Goal: Use online tool/utility: Utilize a website feature to perform a specific function

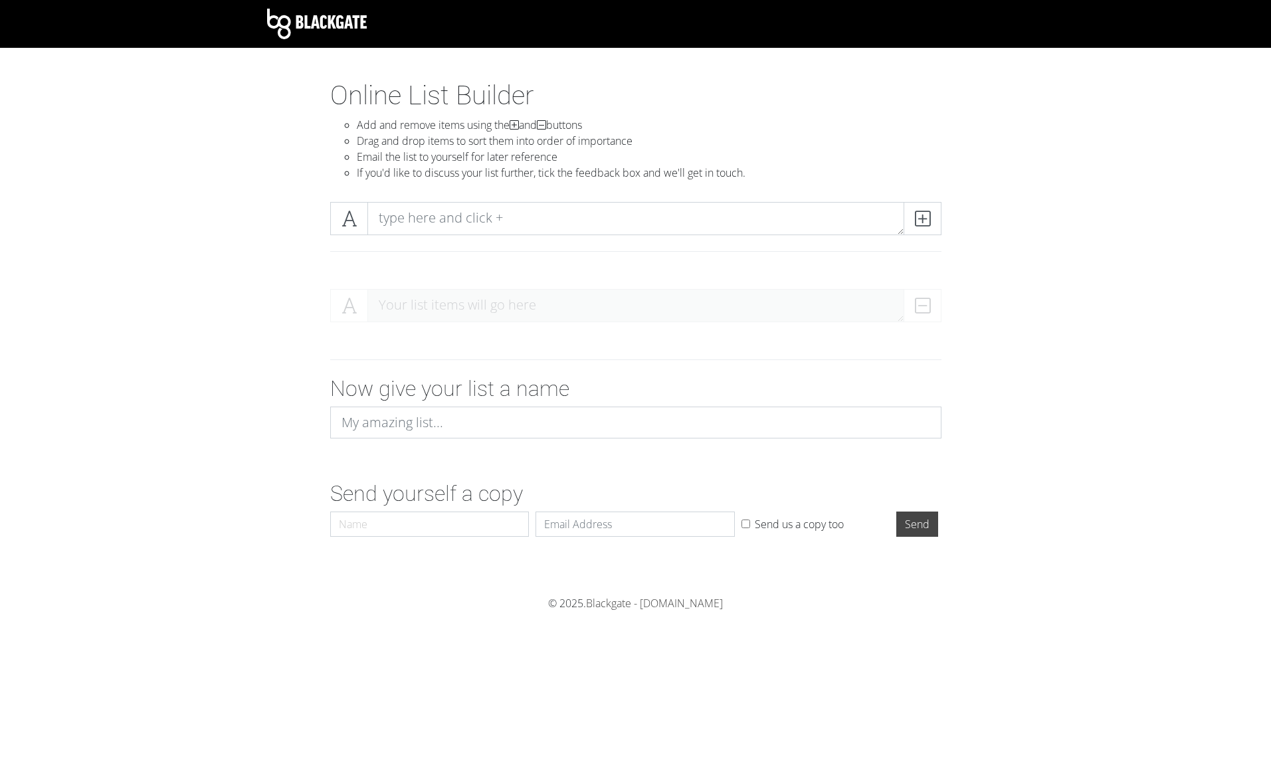
click at [292, 248] on div at bounding box center [635, 234] width 757 height 87
click at [440, 219] on textarea at bounding box center [635, 218] width 537 height 33
type textarea "CASE-Ex Stories"
click at [393, 301] on div "Your list items will go here" at bounding box center [635, 311] width 611 height 44
click at [929, 311] on div "Your list items will go here" at bounding box center [635, 311] width 611 height 44
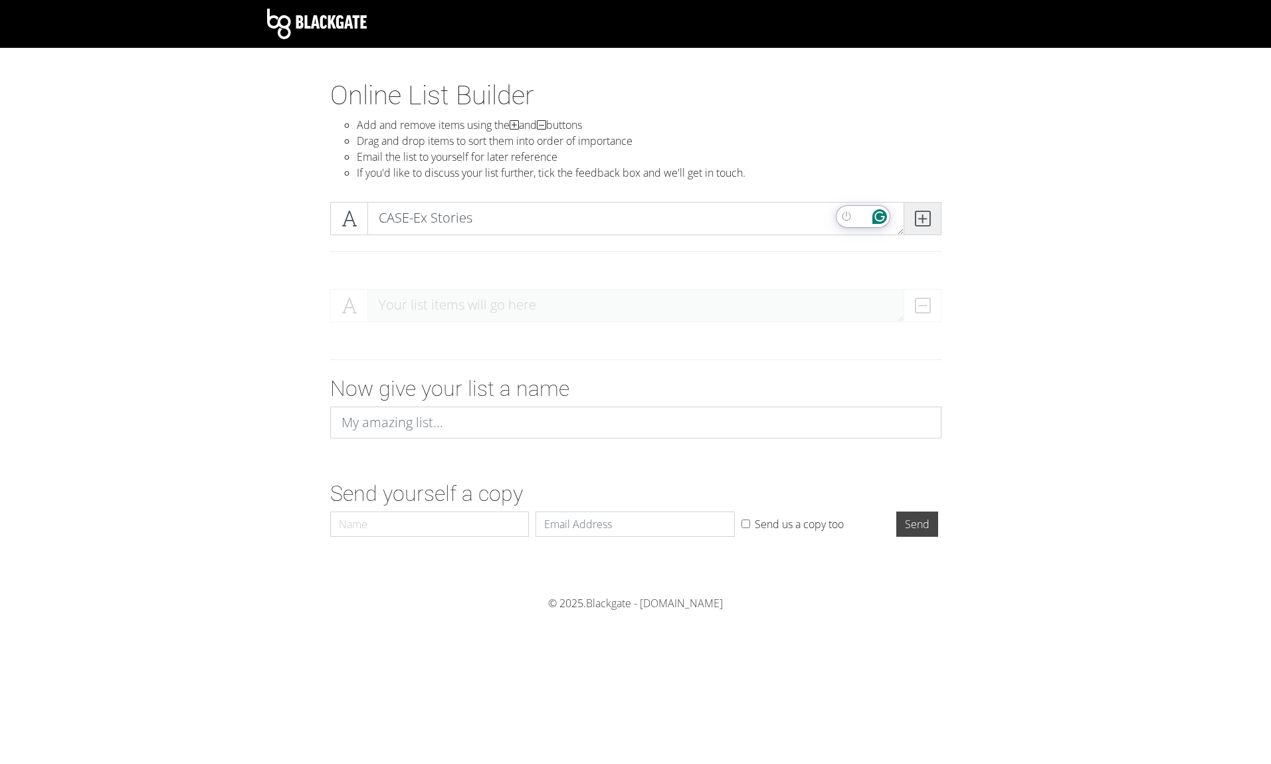
click at [923, 222] on icon at bounding box center [922, 218] width 15 height 13
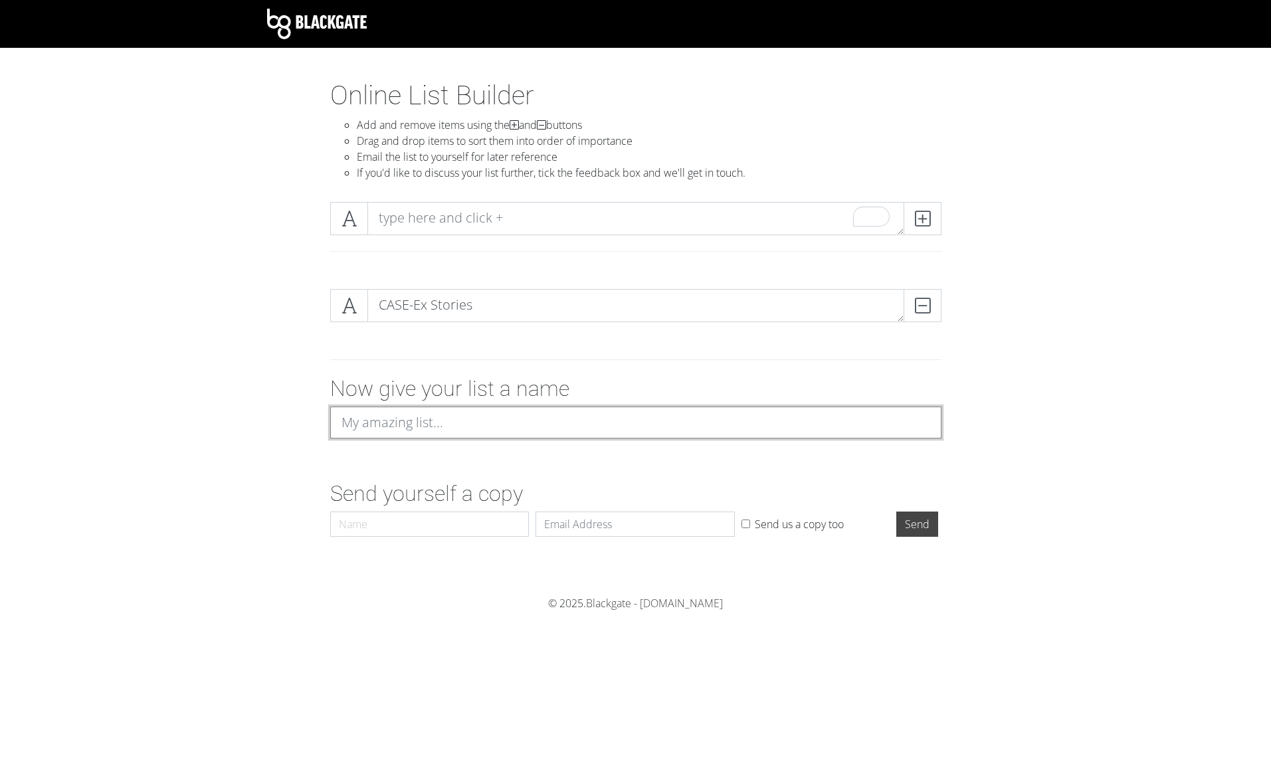
click at [452, 429] on input at bounding box center [635, 422] width 611 height 32
type input "CASE-Ex Stories"
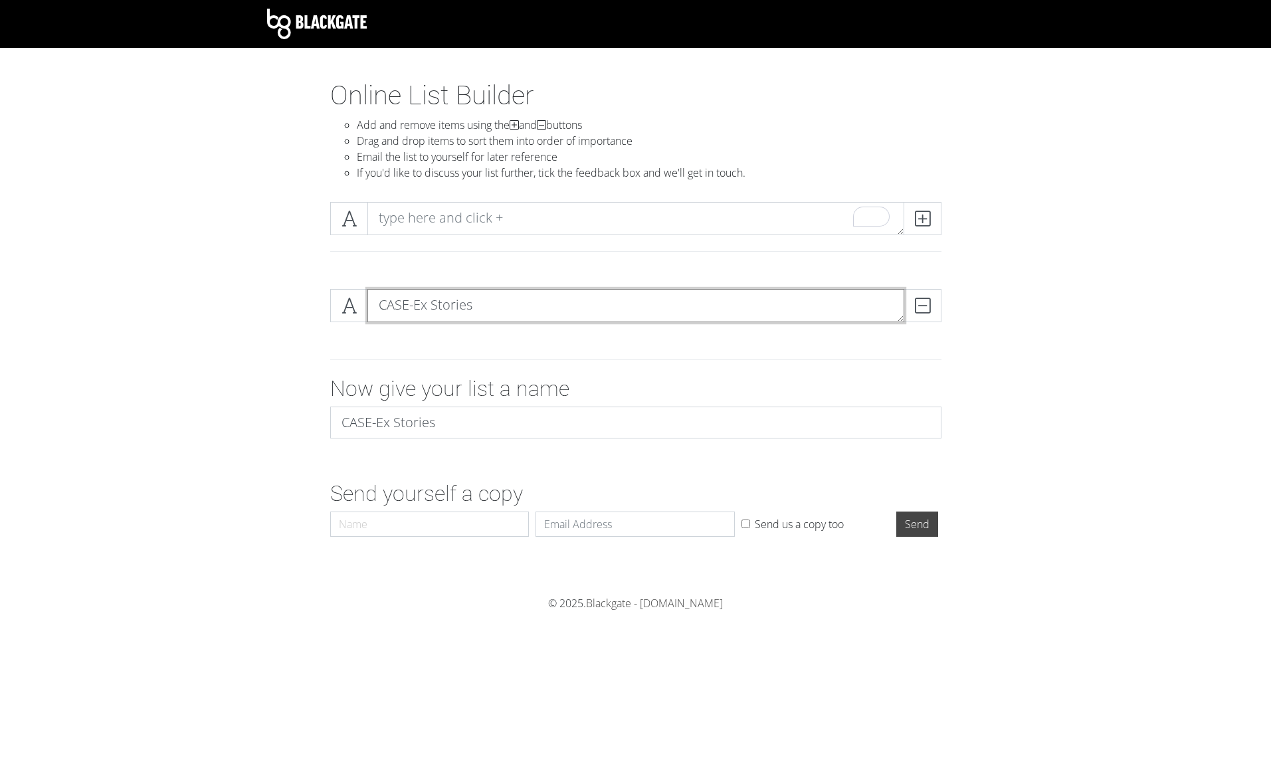
click at [440, 308] on textarea "CASE-Ex Stories" at bounding box center [635, 305] width 537 height 33
click at [436, 308] on textarea "[PERSON_NAME] [MEDICAL_DATA] Case" at bounding box center [635, 305] width 537 height 33
type textarea "[PERSON_NAME] - [MEDICAL_DATA] Case"
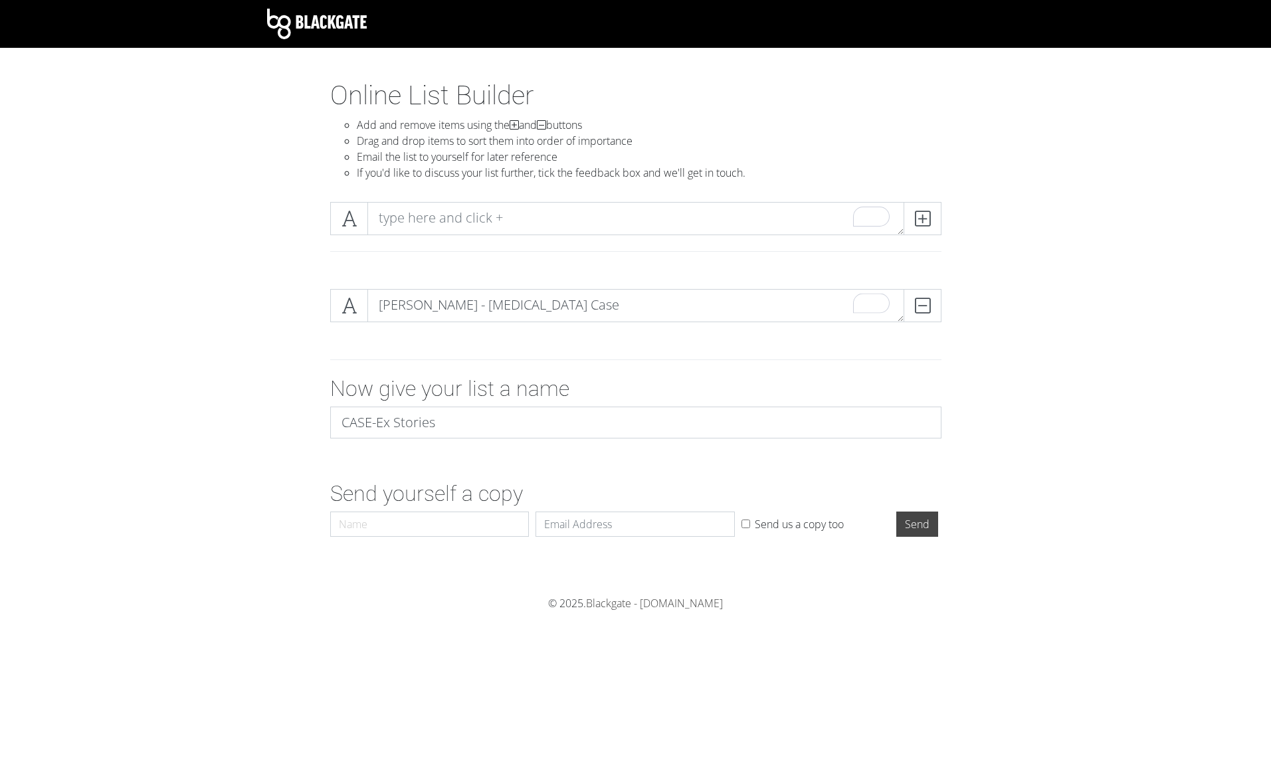
click at [236, 308] on form "[PERSON_NAME] - [MEDICAL_DATA] Case DELETE Now give your list a name CASE-Ex St…" at bounding box center [635, 410] width 1271 height 264
click at [425, 217] on textarea "To enrich screen reader interactions, please activate Accessibility in Grammarl…" at bounding box center [635, 218] width 537 height 33
type textarea "[PERSON_NAME] - Another story"
click at [923, 222] on icon at bounding box center [922, 218] width 15 height 13
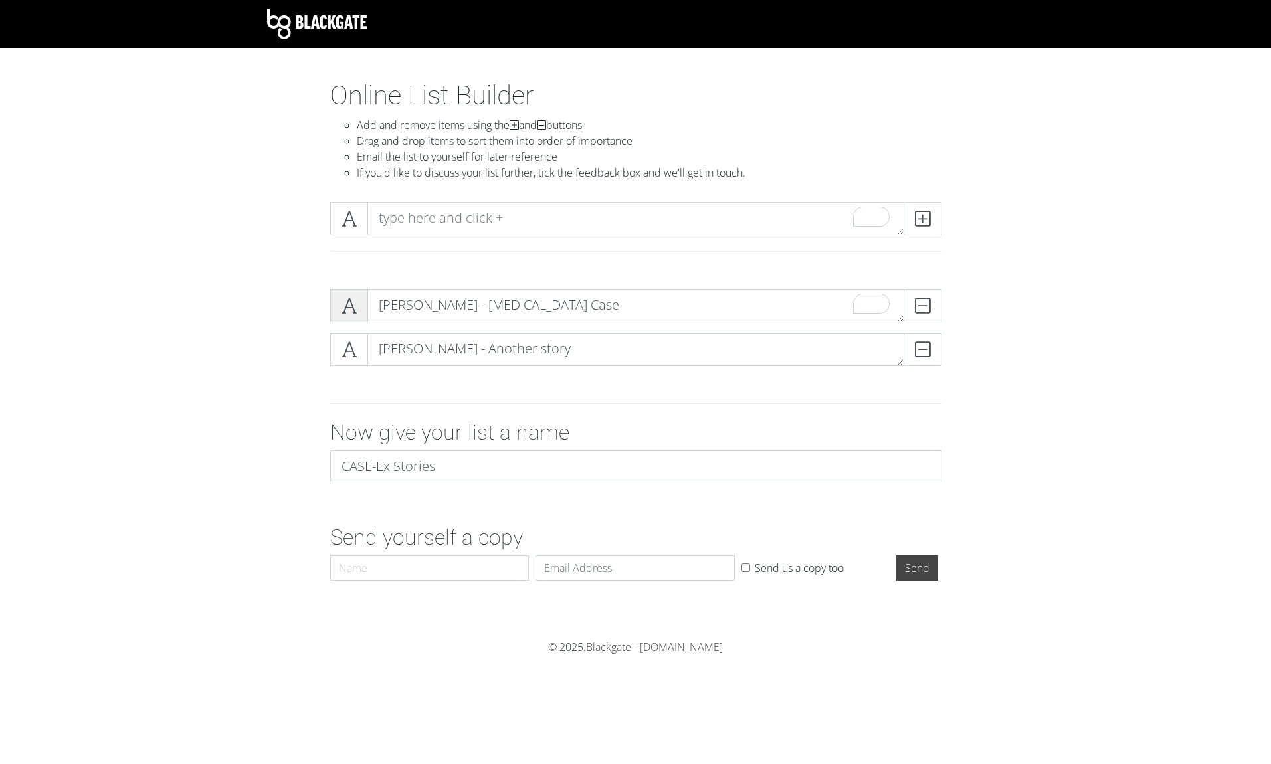
click at [355, 304] on icon at bounding box center [348, 305] width 15 height 13
drag, startPoint x: 355, startPoint y: 304, endPoint x: 348, endPoint y: 357, distance: 53.6
click at [348, 357] on div "[PERSON_NAME] - [MEDICAL_DATA] Case DELETE [PERSON_NAME] - Another story DELETE" at bounding box center [635, 333] width 611 height 88
click at [345, 308] on icon at bounding box center [348, 305] width 15 height 13
click at [344, 311] on icon at bounding box center [348, 305] width 15 height 13
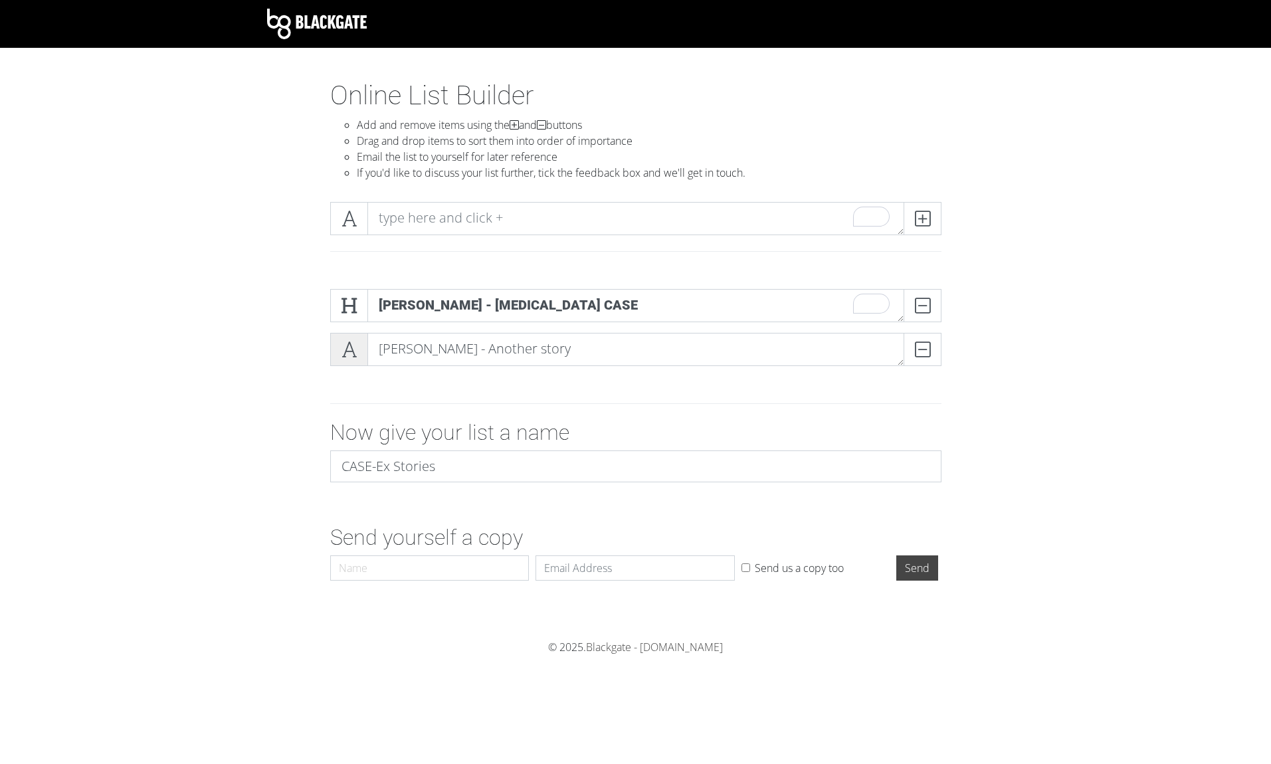
click at [343, 336] on span at bounding box center [349, 349] width 38 height 33
